Goal: Transaction & Acquisition: Register for event/course

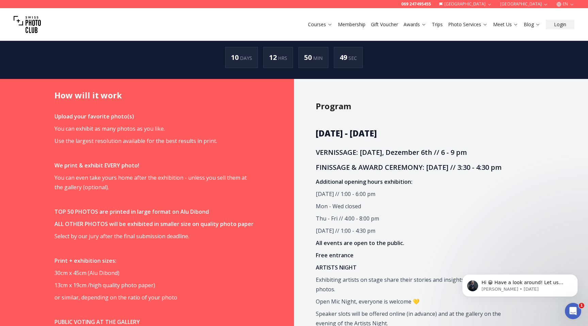
scroll to position [505, 0]
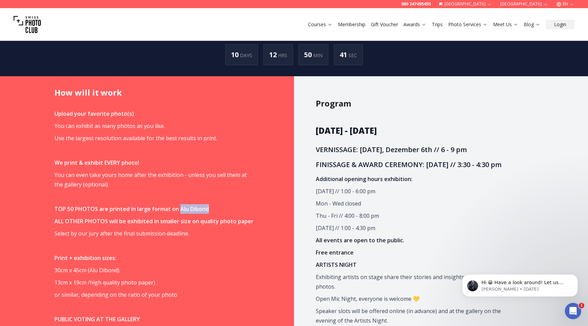
drag, startPoint x: 177, startPoint y: 191, endPoint x: 210, endPoint y: 191, distance: 32.7
click at [210, 204] on p "TOP 50 PHOTOS are printed in large format on Alu Dibond" at bounding box center [153, 209] width 199 height 10
copy strong "Alu Dibond"
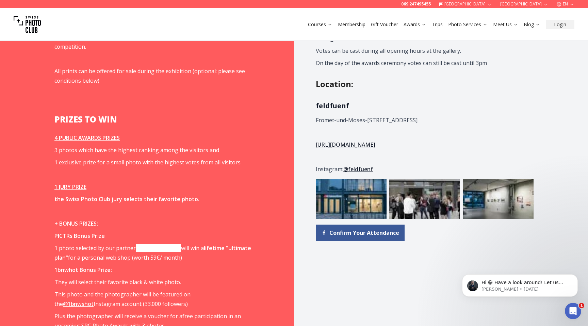
scroll to position [801, 0]
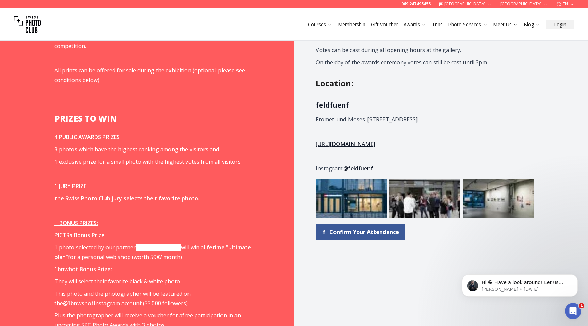
click at [135, 264] on p "1bnwhot Bonus Prize:" at bounding box center [153, 269] width 199 height 10
drag, startPoint x: 118, startPoint y: 229, endPoint x: 177, endPoint y: 229, distance: 58.9
click at [177, 243] on p "1 photo selected by our partner [DOMAIN_NAME] will win a lifetime "ultimate pla…" at bounding box center [153, 252] width 199 height 19
click at [181, 243] on p "1 photo selected by our partner [DOMAIN_NAME] will win a lifetime "ultimate pla…" at bounding box center [153, 252] width 199 height 19
click at [155, 244] on link "[DOMAIN_NAME]" at bounding box center [158, 247] width 45 height 7
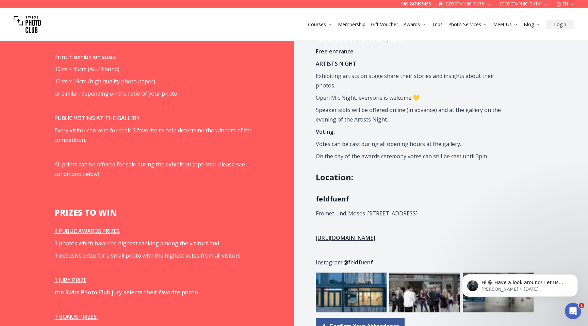
scroll to position [718, 0]
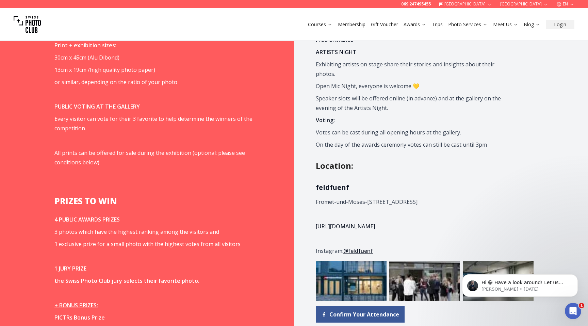
click at [355, 223] on link "[URL][DOMAIN_NAME]" at bounding box center [346, 226] width 60 height 7
click at [330, 183] on strong "feldfuenf" at bounding box center [332, 187] width 33 height 9
copy strong "feldfuenf"
click at [251, 196] on h2 "PRIZES TO WIN" at bounding box center [153, 201] width 199 height 11
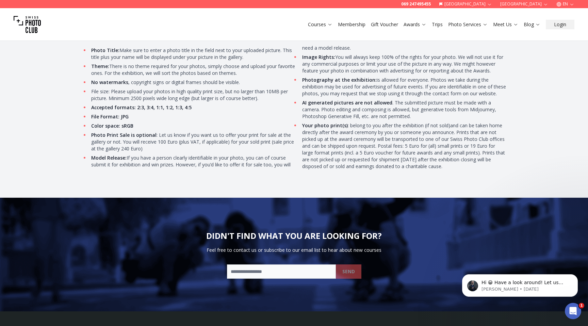
scroll to position [2186, 0]
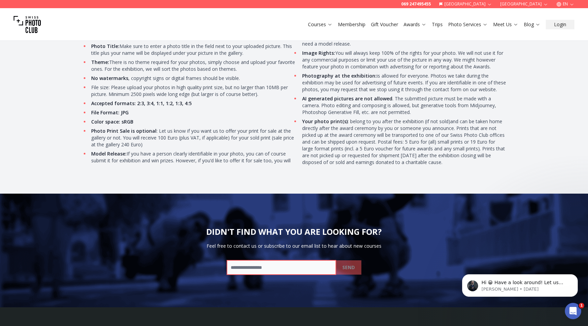
click at [266, 260] on input "email" at bounding box center [281, 267] width 109 height 14
type input "**********"
click at [347, 264] on b "SEND" at bounding box center [348, 267] width 13 height 7
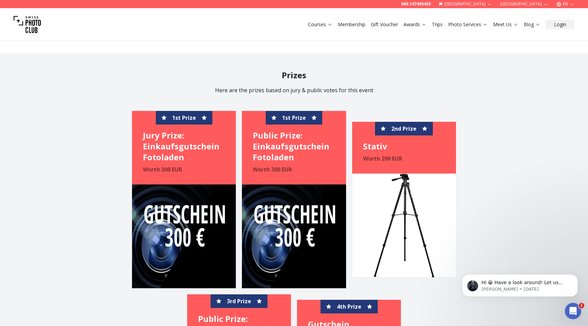
scroll to position [1573, 0]
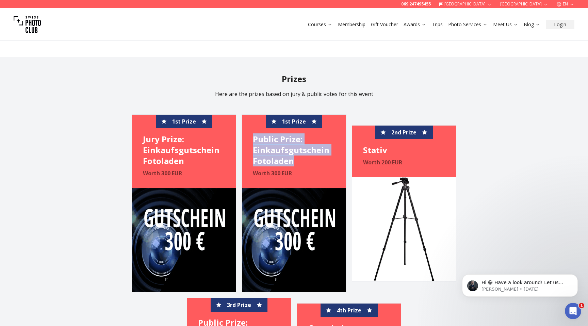
drag, startPoint x: 254, startPoint y: 111, endPoint x: 293, endPoint y: 132, distance: 44.9
click at [293, 134] on h4 "Public Prize: Einkaufsgutschein Fotoladen" at bounding box center [294, 150] width 82 height 33
click at [289, 138] on div at bounding box center [289, 138] width 0 height 0
click at [307, 134] on h4 "Public Prize: Einkaufsgutschein Fotoladen" at bounding box center [294, 150] width 82 height 33
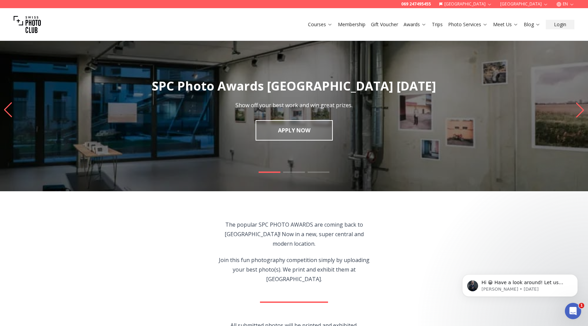
scroll to position [0, 0]
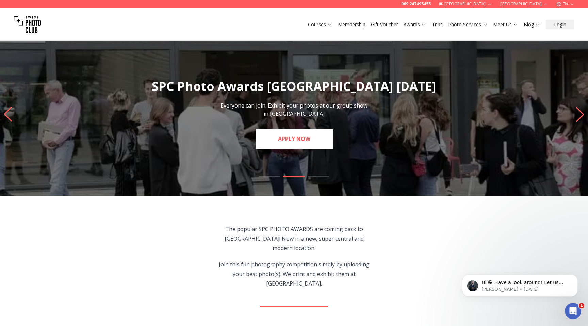
click at [294, 144] on link "APPLY NOW" at bounding box center [294, 139] width 77 height 20
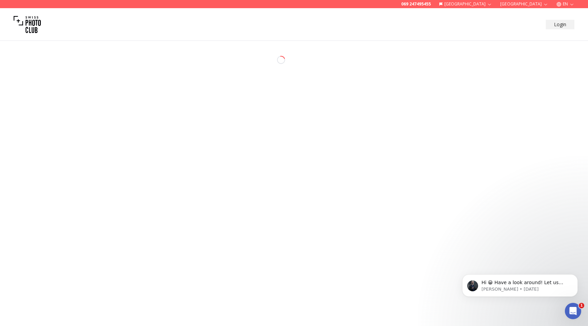
select select "*******"
